Goal: Task Accomplishment & Management: Use online tool/utility

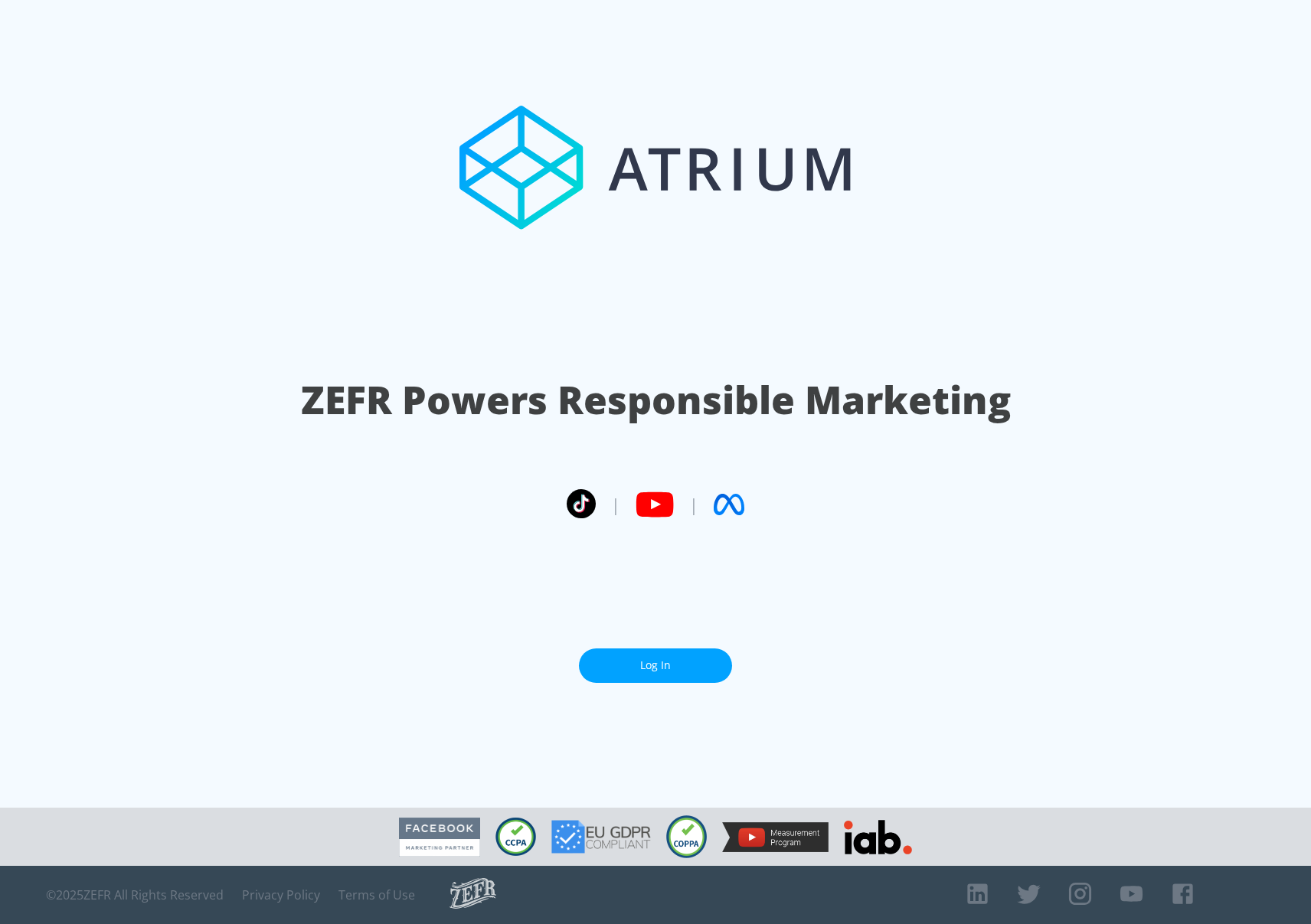
click at [612, 684] on section "ZEFR Powers Responsible Marketing | | Log In" at bounding box center [656, 404] width 1311 height 807
click at [643, 671] on link "Log In" at bounding box center [656, 666] width 153 height 34
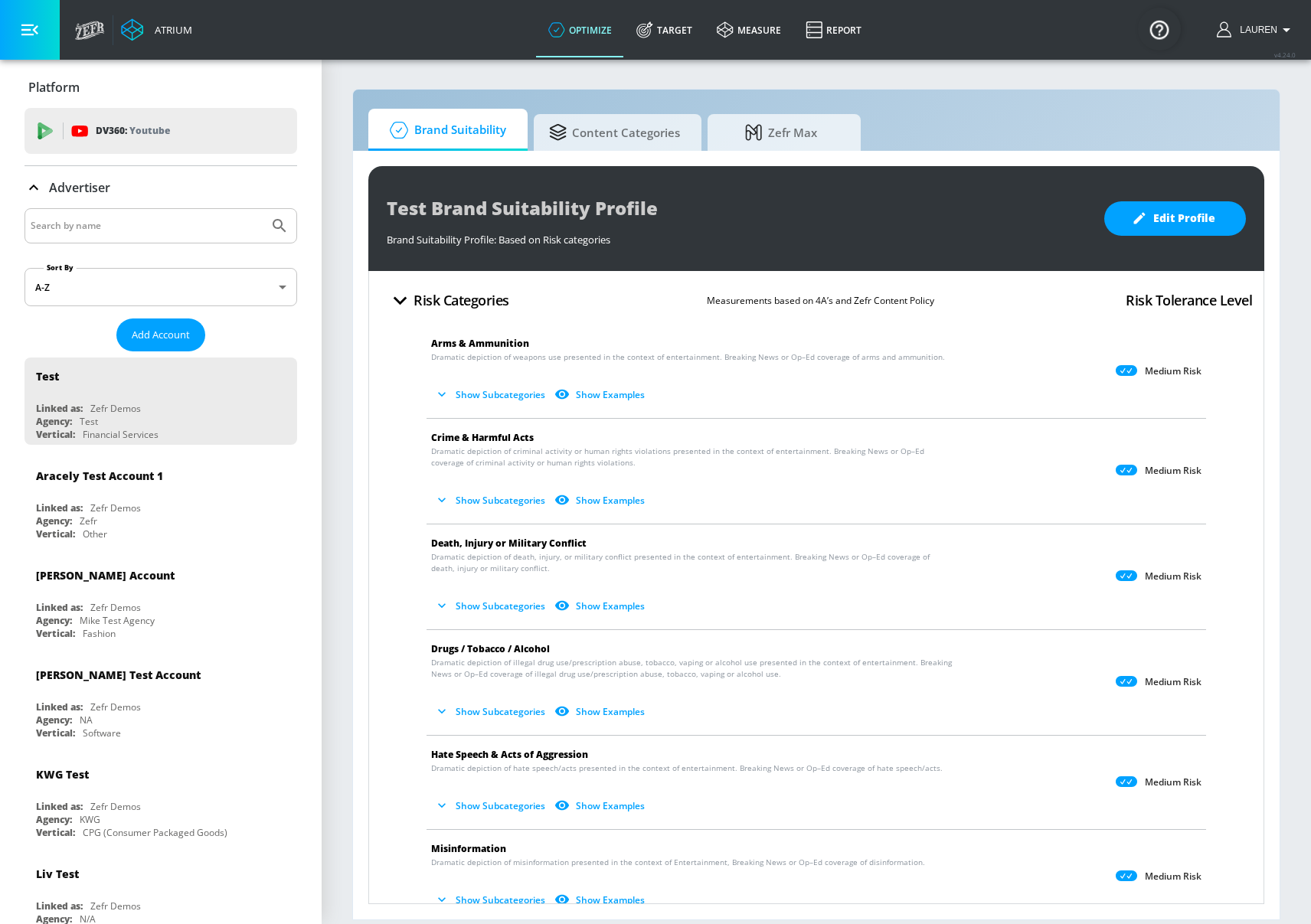
click at [112, 230] on input "Search by name" at bounding box center [147, 225] width 232 height 20
type input "hulu"
click at [263, 209] on button "Submit Search" at bounding box center [279, 225] width 34 height 33
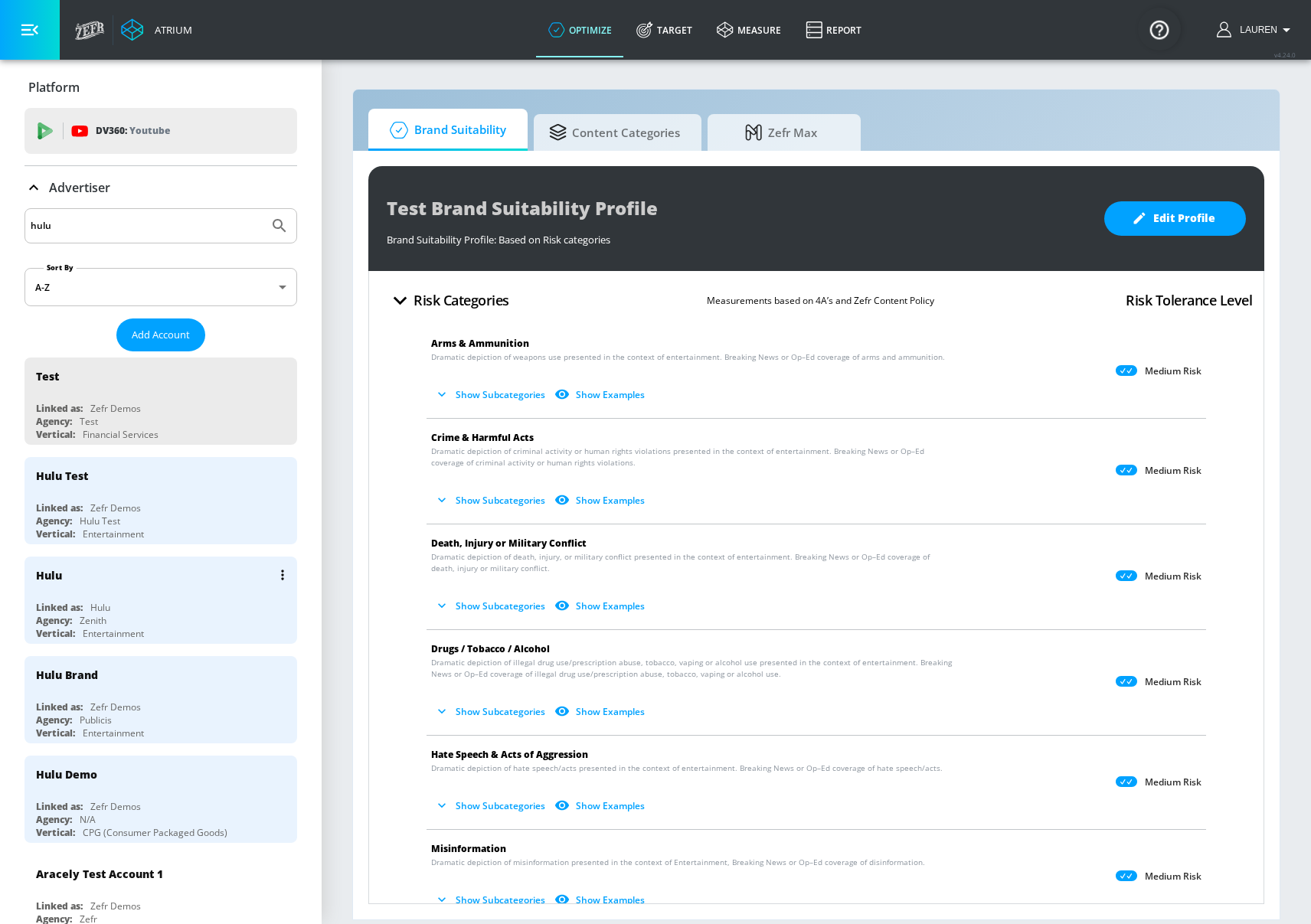
click at [194, 608] on div "Linked as: Hulu" at bounding box center [164, 607] width 257 height 13
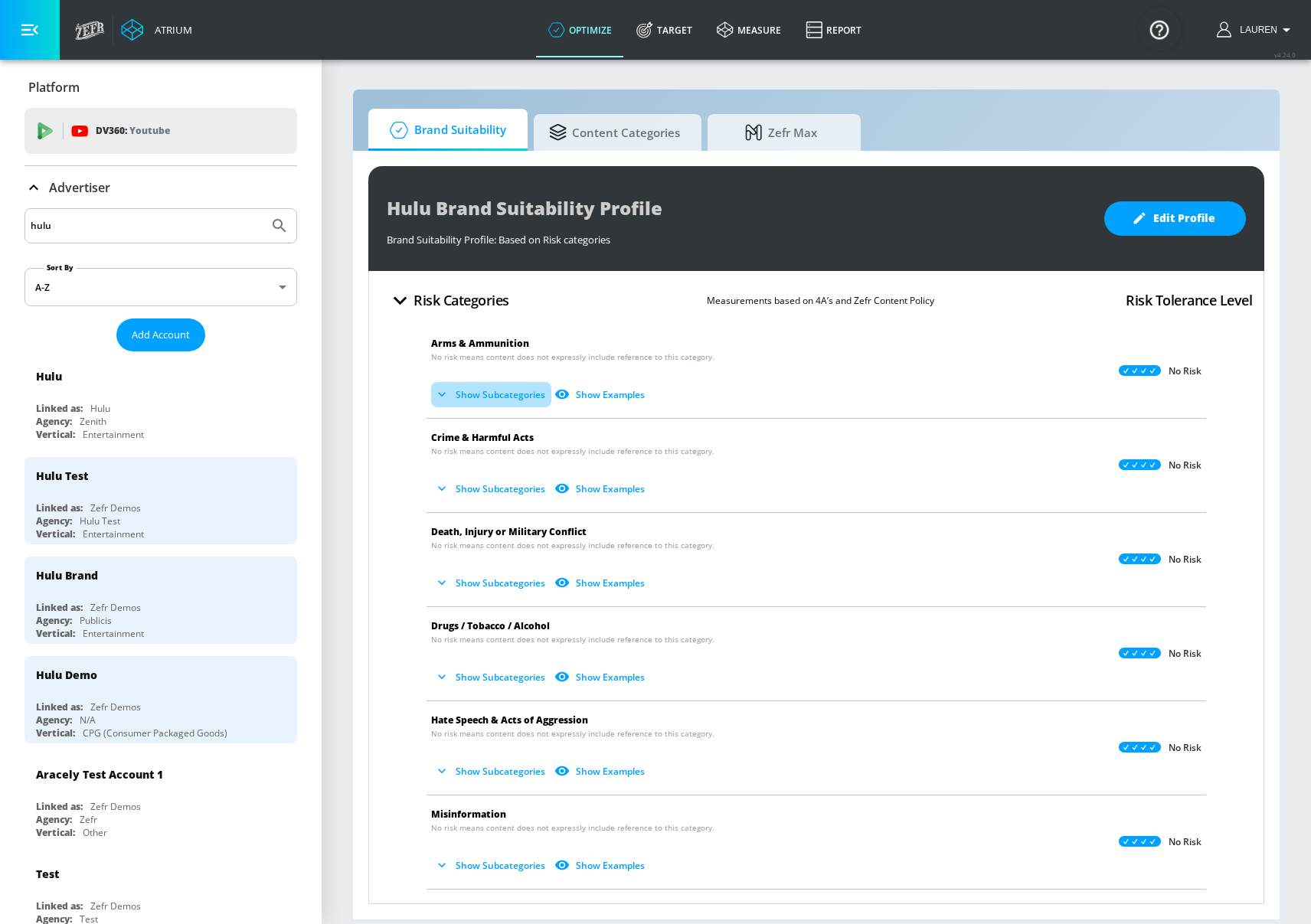
click at [444, 388] on icon "button" at bounding box center [442, 394] width 15 height 15
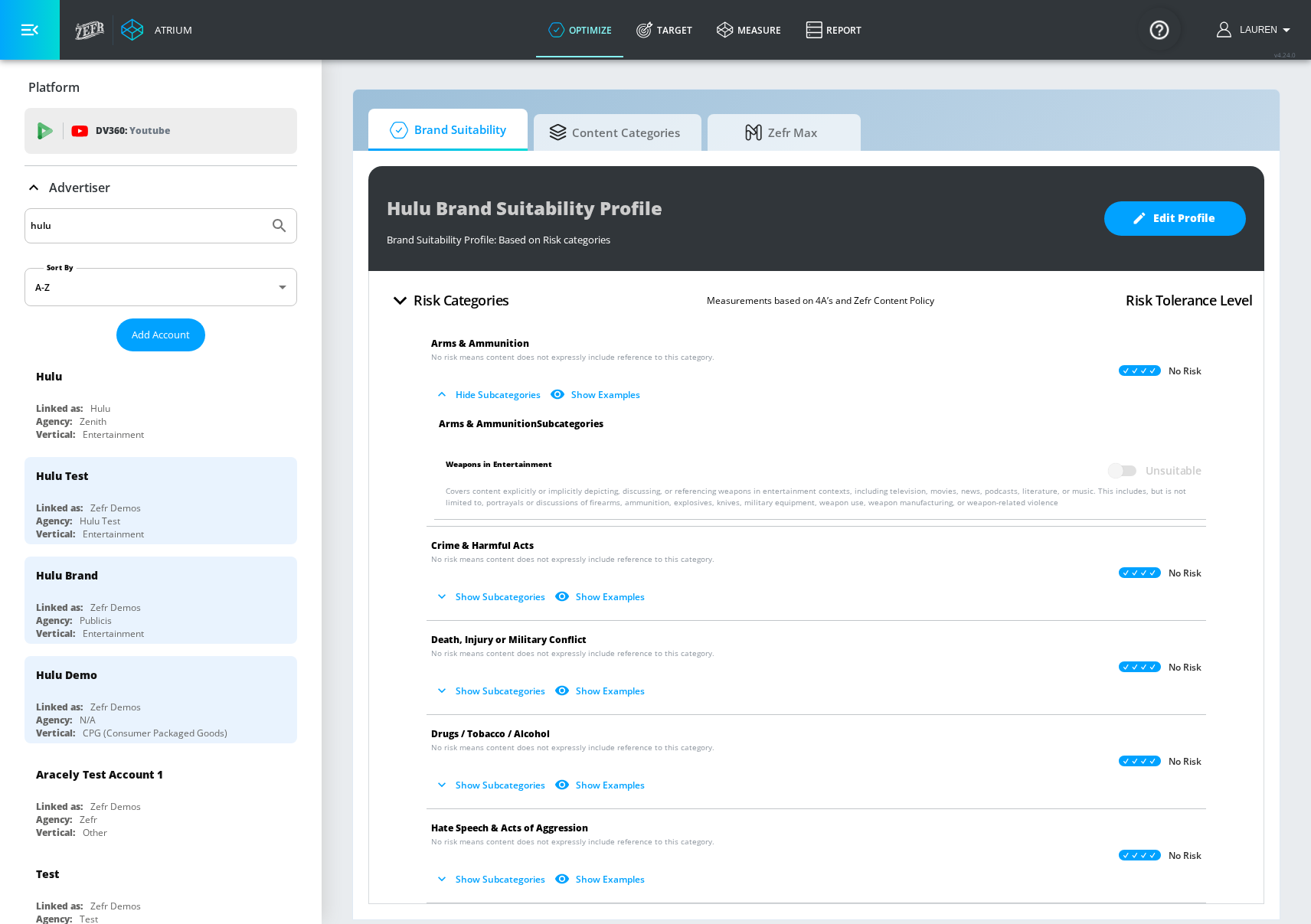
click at [444, 388] on icon "button" at bounding box center [442, 394] width 15 height 15
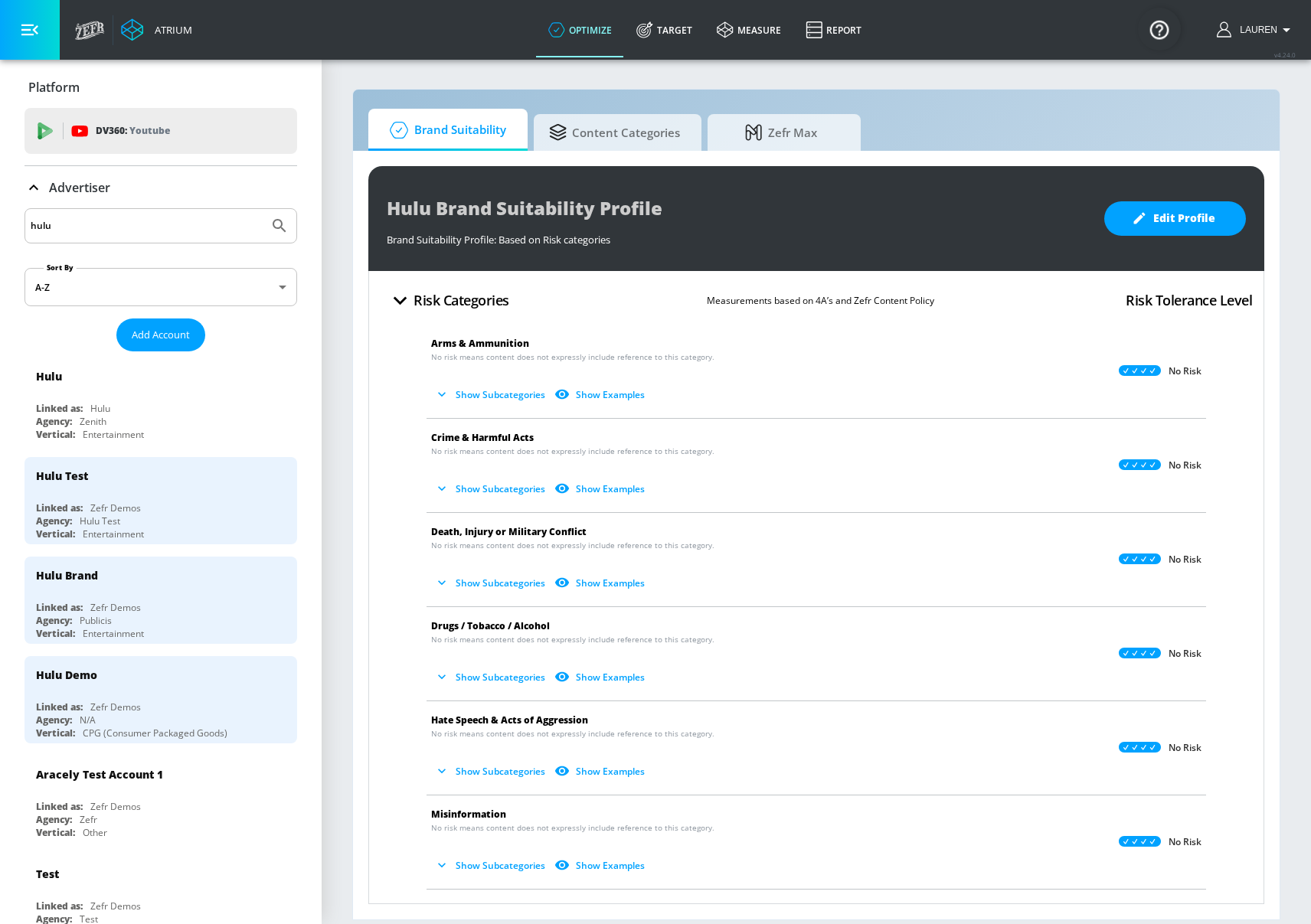
click at [441, 483] on icon "button" at bounding box center [442, 489] width 15 height 15
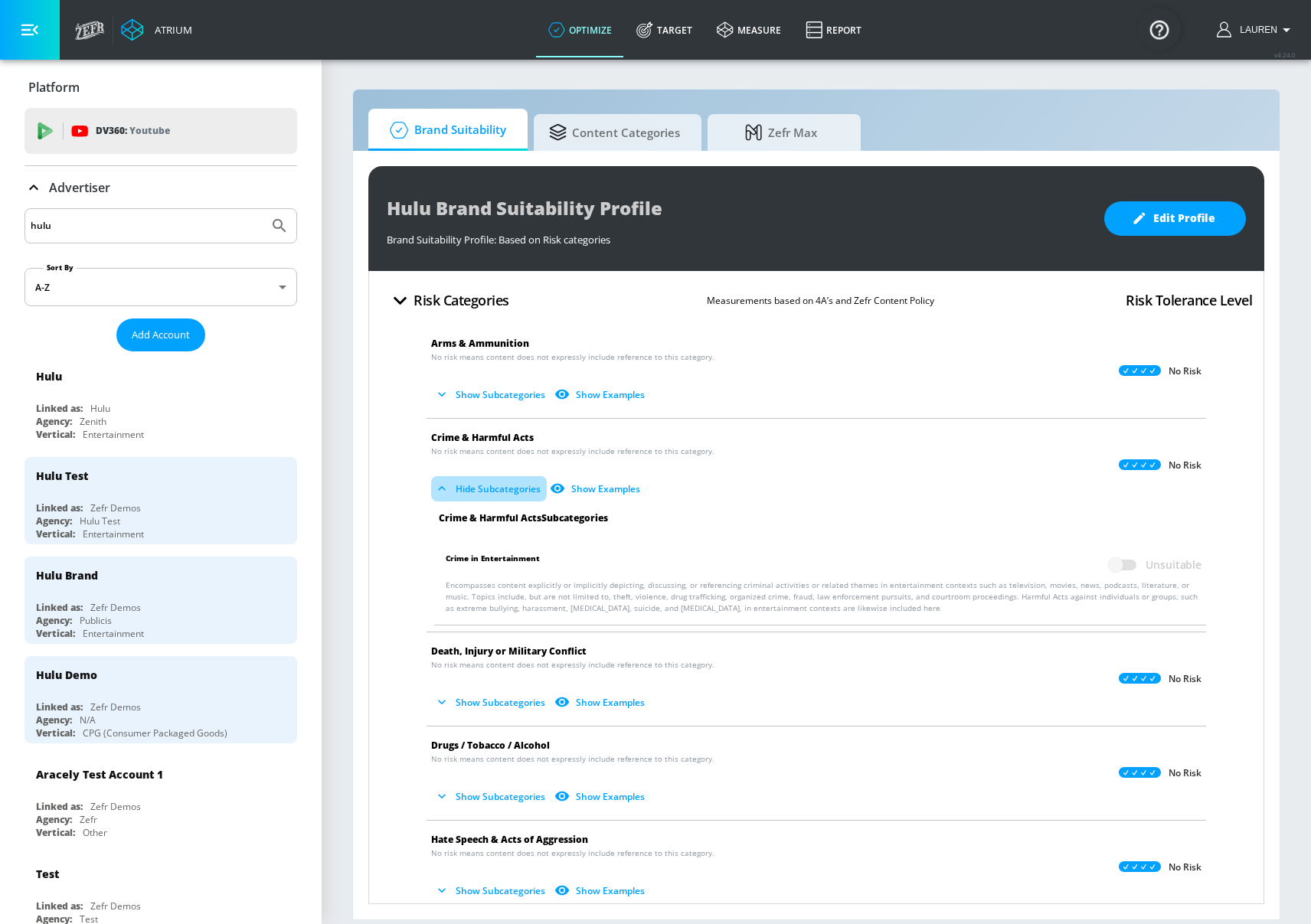
click at [441, 483] on icon "button" at bounding box center [442, 489] width 15 height 15
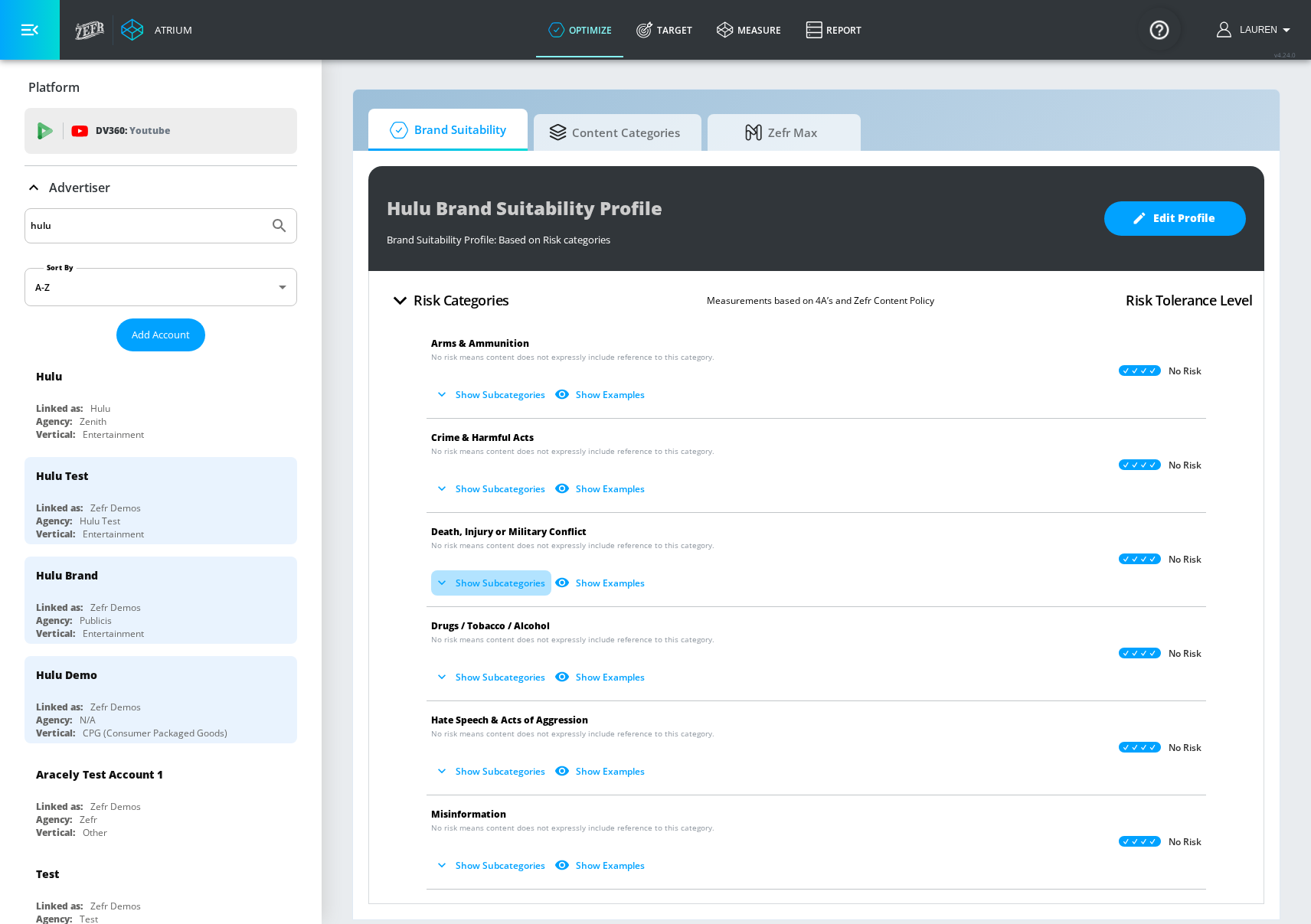
click at [441, 578] on icon "button" at bounding box center [442, 582] width 15 height 15
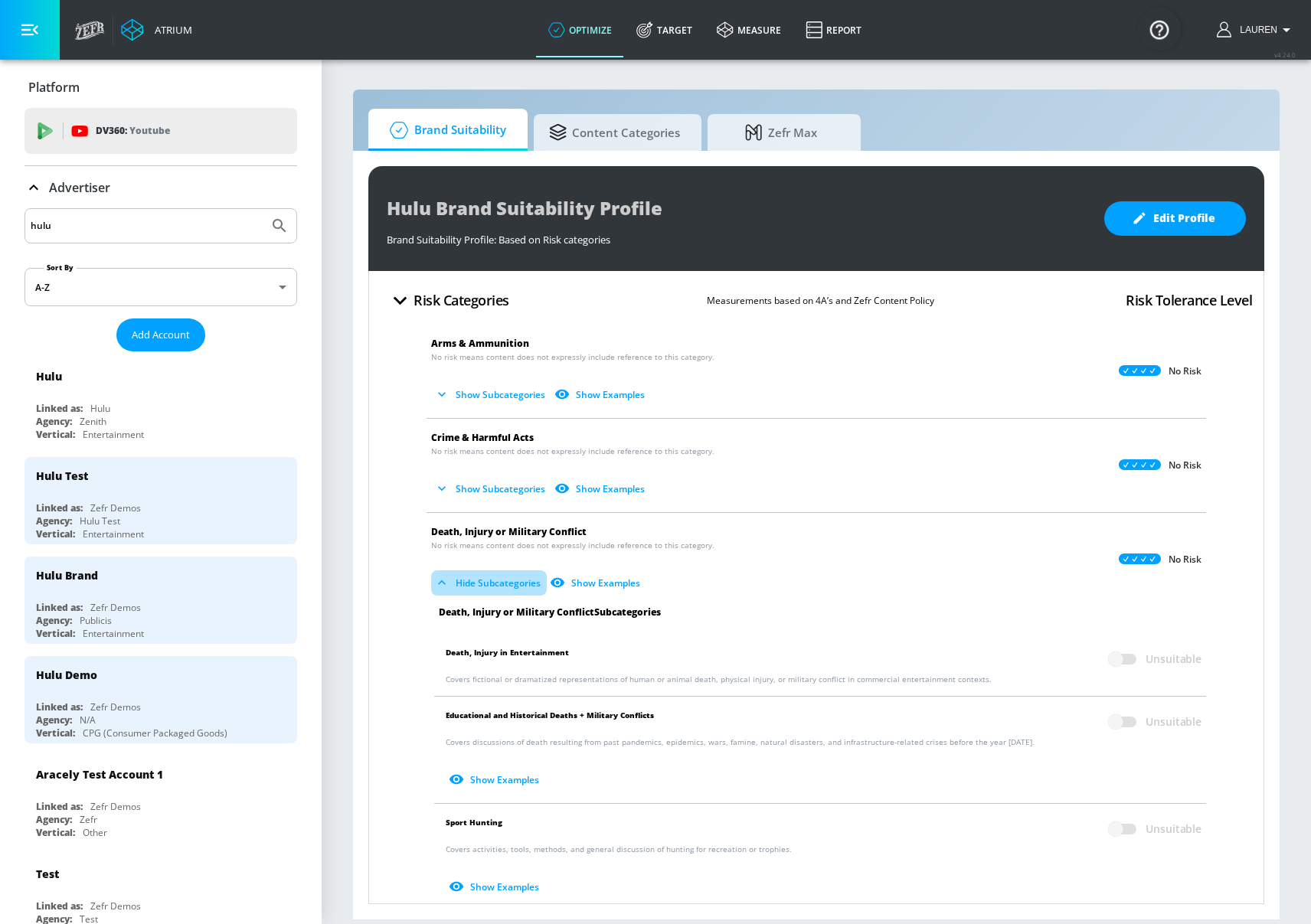
click at [441, 578] on icon "button" at bounding box center [442, 582] width 15 height 15
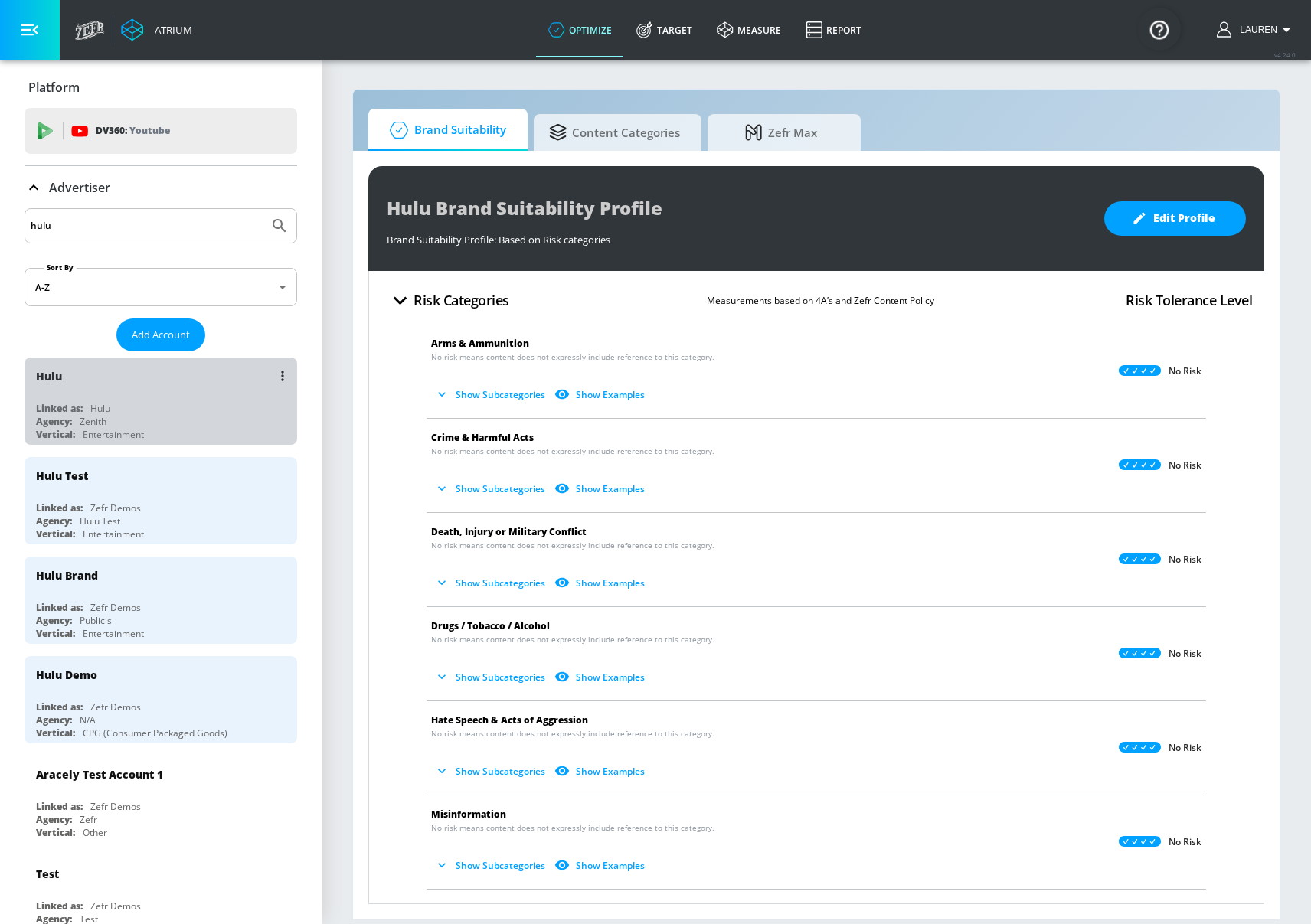
click at [198, 388] on div "Hulu" at bounding box center [164, 375] width 257 height 37
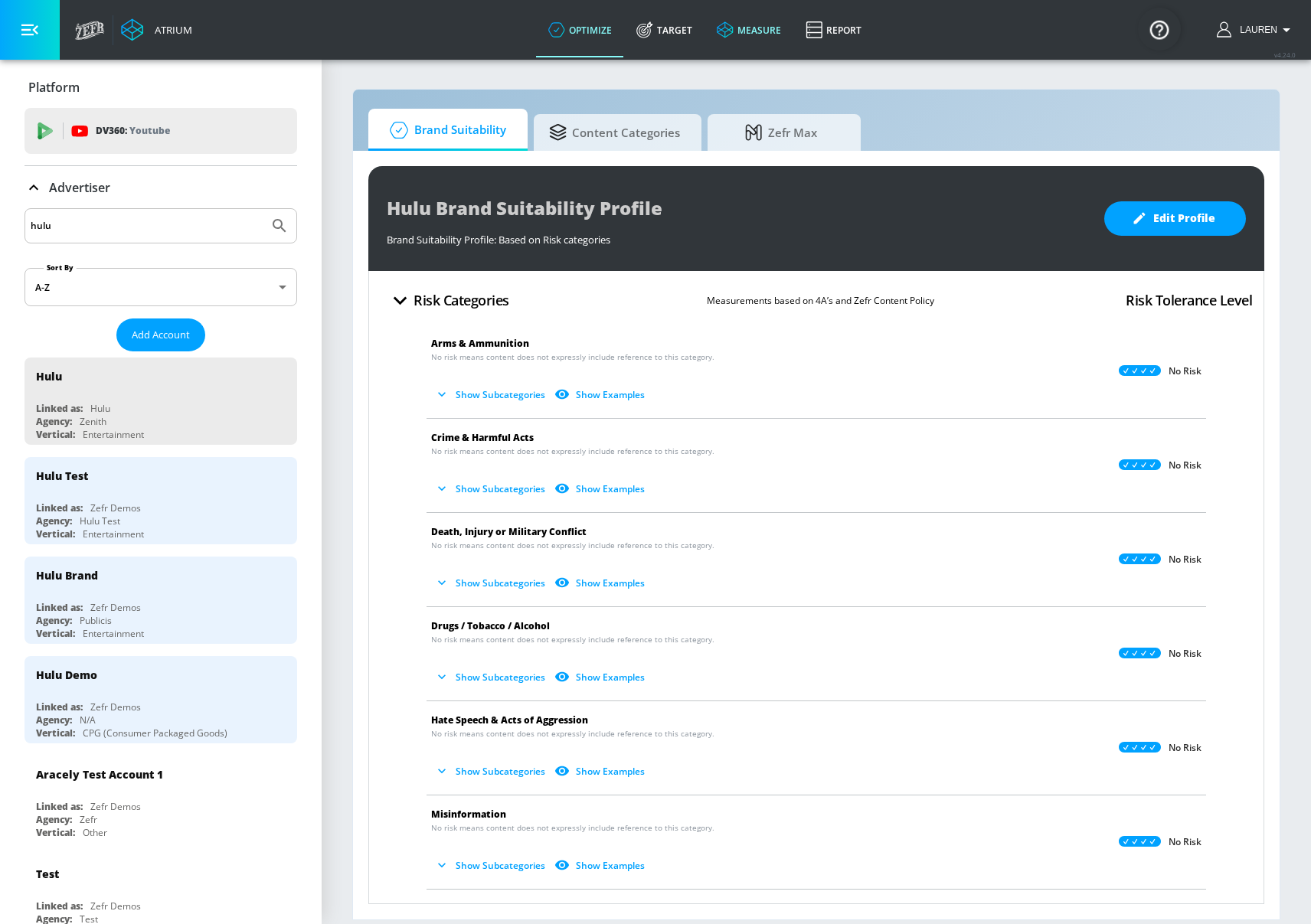
click at [775, 33] on link "measure" at bounding box center [748, 30] width 88 height 55
